Goal: Use online tool/utility: Utilize a website feature to perform a specific function

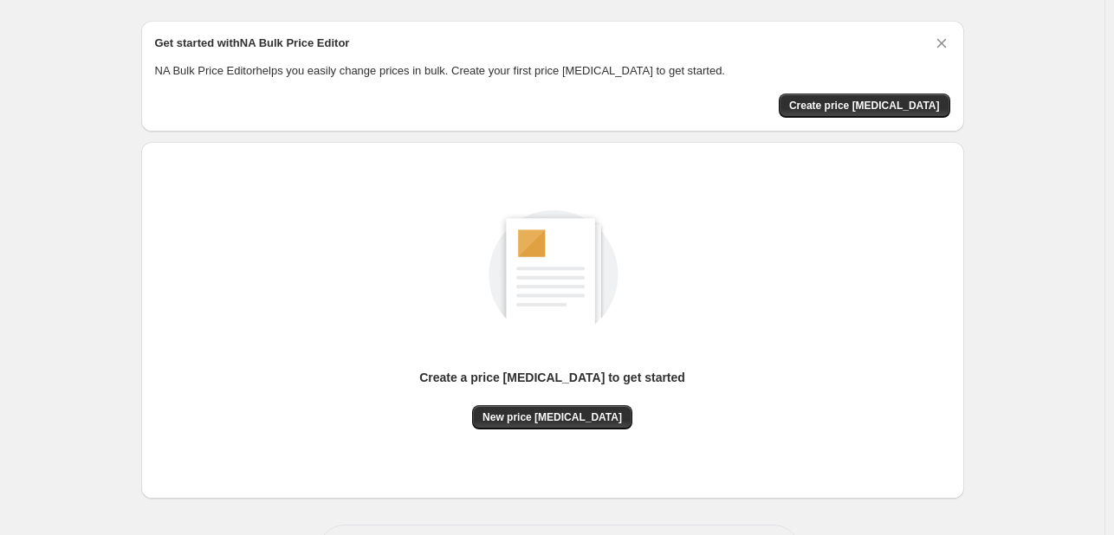
scroll to position [113, 0]
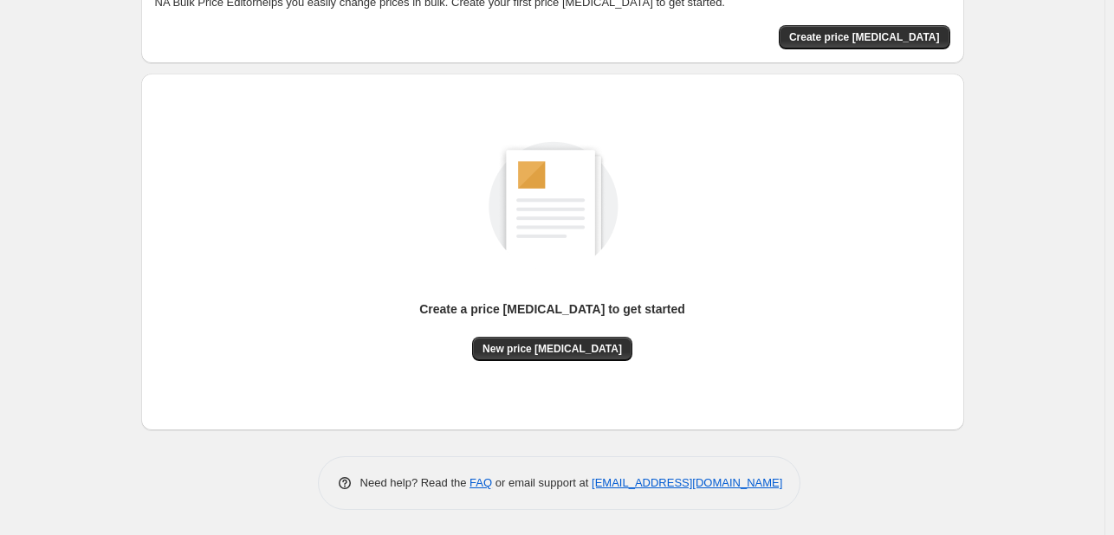
click at [575, 360] on div "Create a price change job to get started New price change job" at bounding box center [552, 251] width 795 height 329
click at [577, 355] on button "New price change job" at bounding box center [552, 349] width 160 height 24
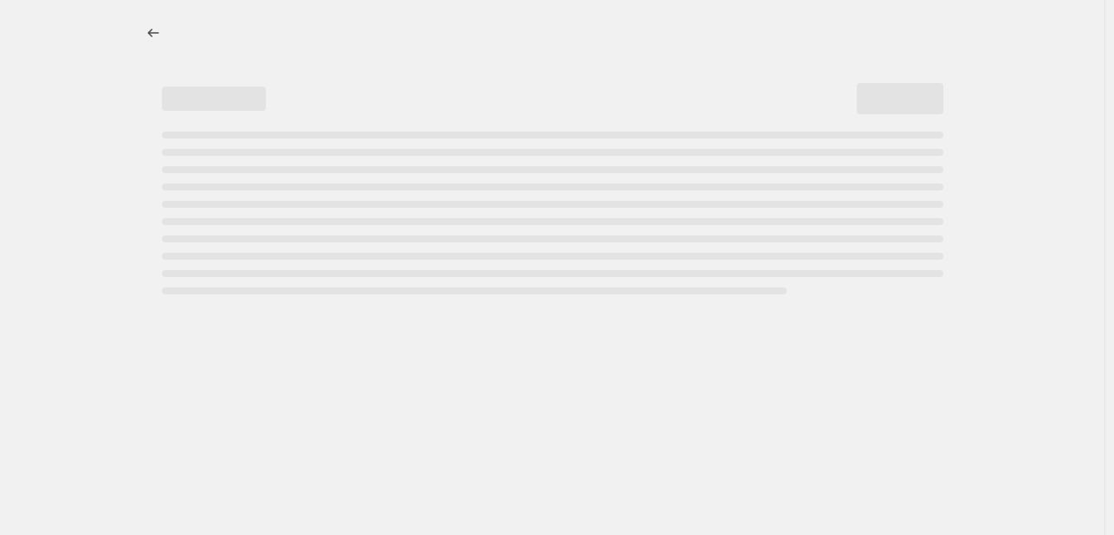
select select "percentage"
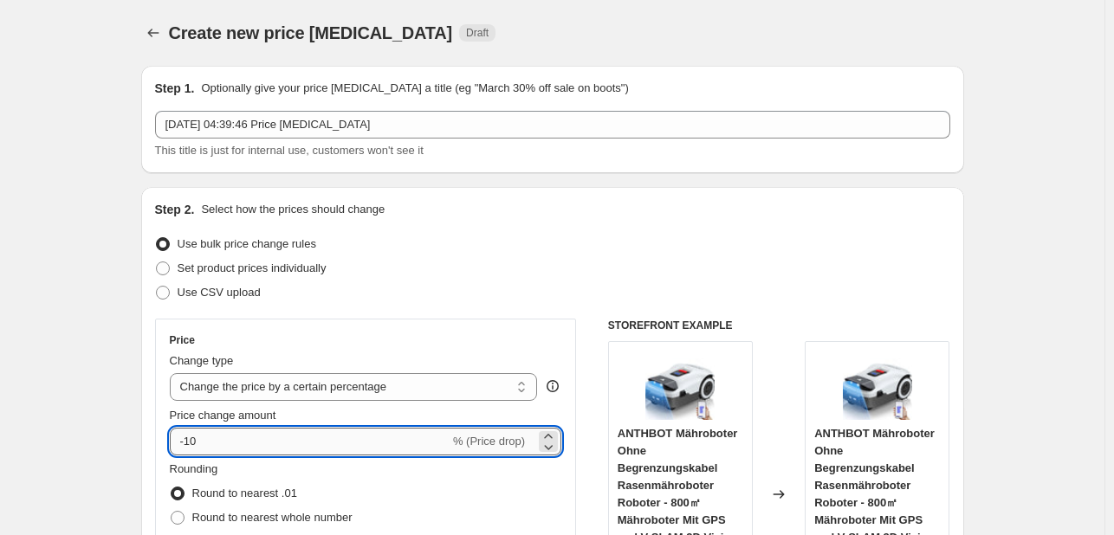
click at [258, 435] on input "-10" at bounding box center [310, 442] width 280 height 28
type input "-1"
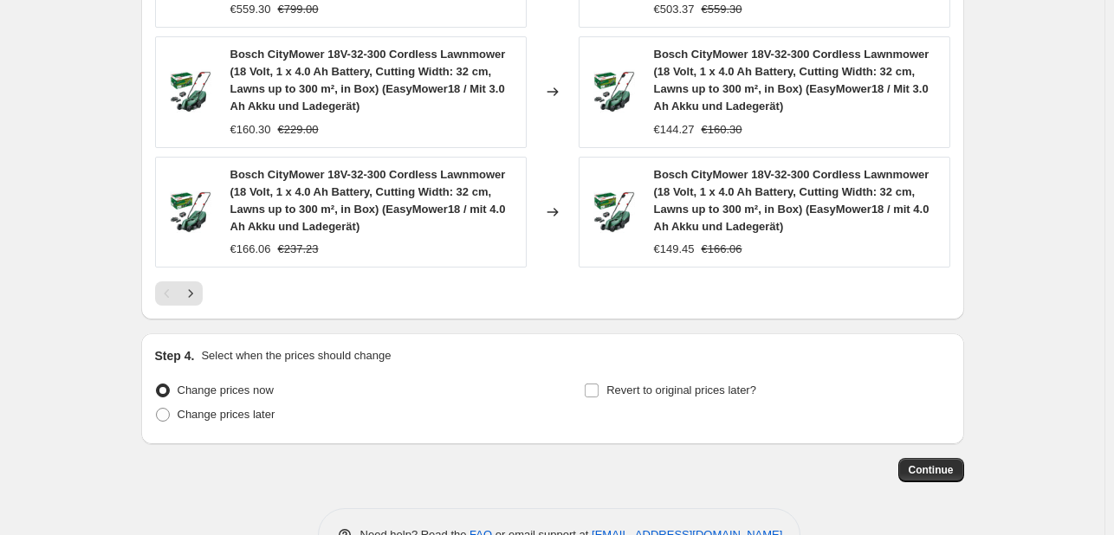
scroll to position [1448, 0]
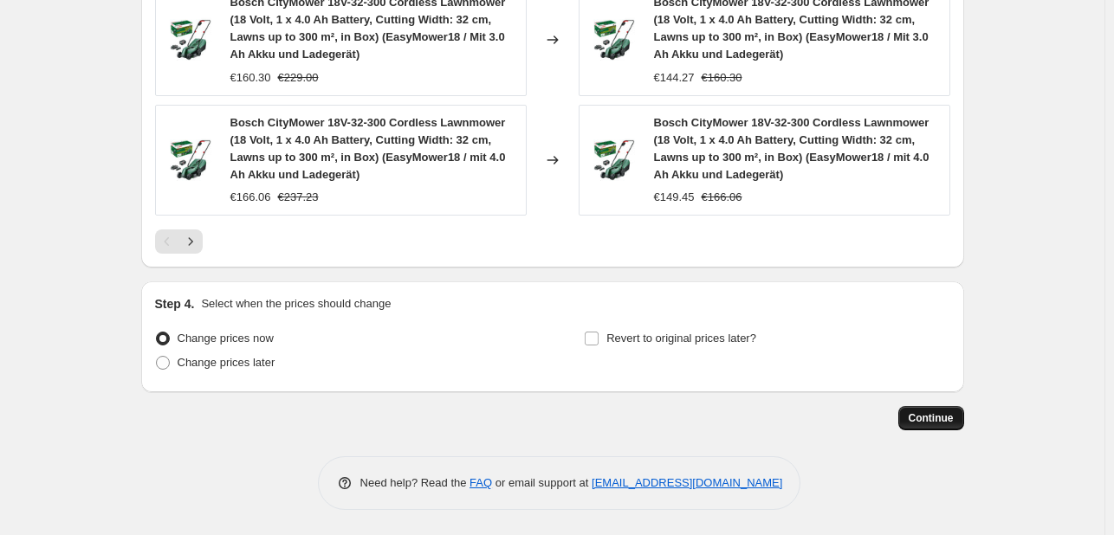
type input "-30"
click at [934, 413] on span "Continue" at bounding box center [930, 418] width 45 height 14
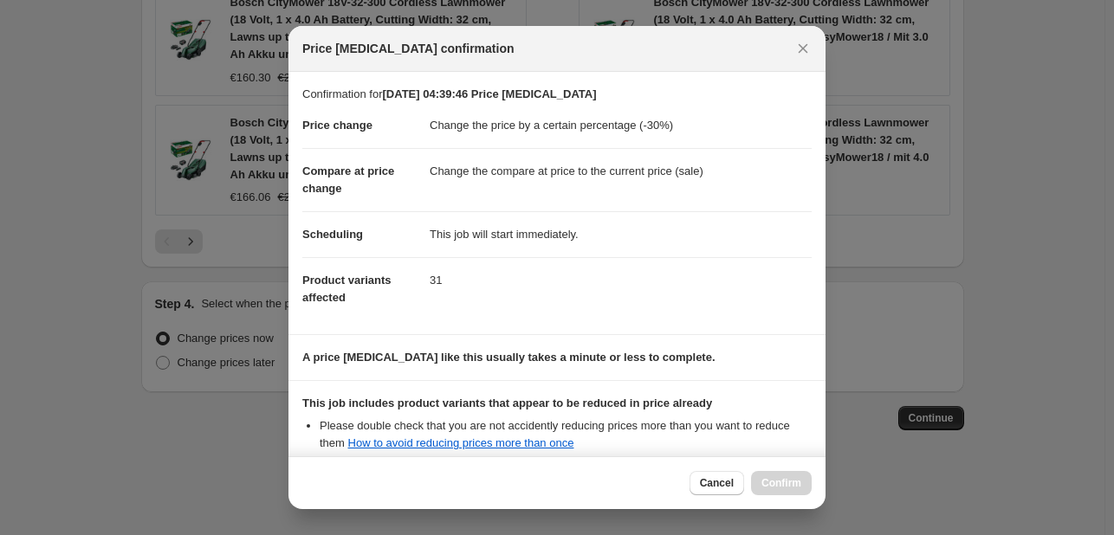
scroll to position [192, 0]
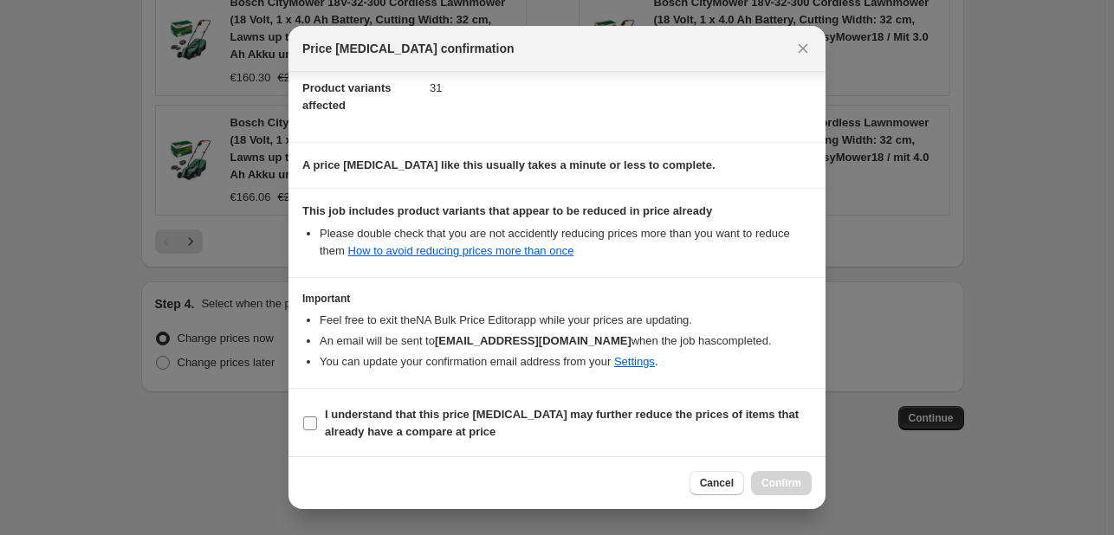
click at [368, 426] on b "I understand that this price change job may further reduce the prices of items …" at bounding box center [562, 423] width 474 height 30
click at [317, 426] on input "I understand that this price change job may further reduce the prices of items …" at bounding box center [310, 424] width 14 height 14
checkbox input "true"
click at [766, 479] on span "Confirm" at bounding box center [781, 483] width 40 height 14
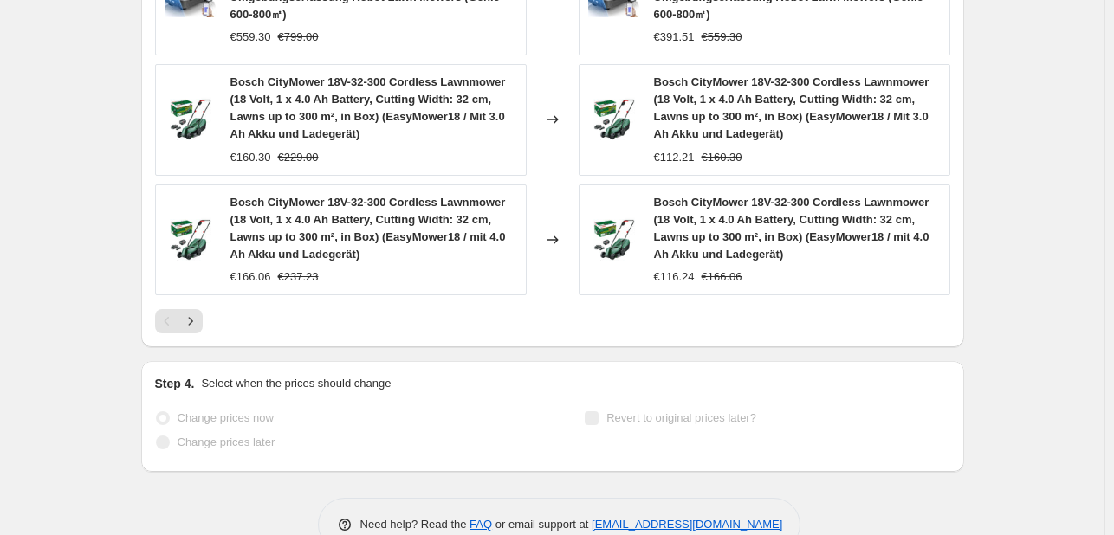
scroll to position [1493, 0]
